Goal: Navigation & Orientation: Go to known website

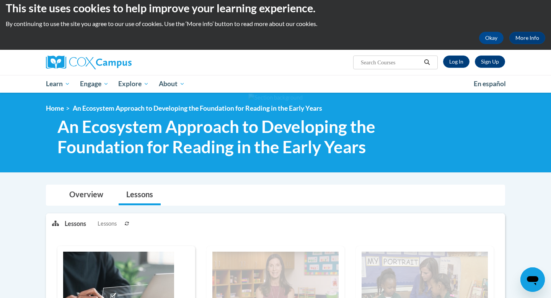
scroll to position [9, 0]
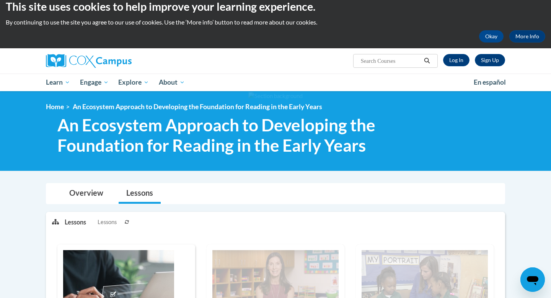
click at [458, 53] on div "Sign Up Log In Search Search..." at bounding box center [354, 58] width 314 height 20
click at [455, 59] on link "Log In" at bounding box center [456, 60] width 26 height 12
